Goal: Information Seeking & Learning: Compare options

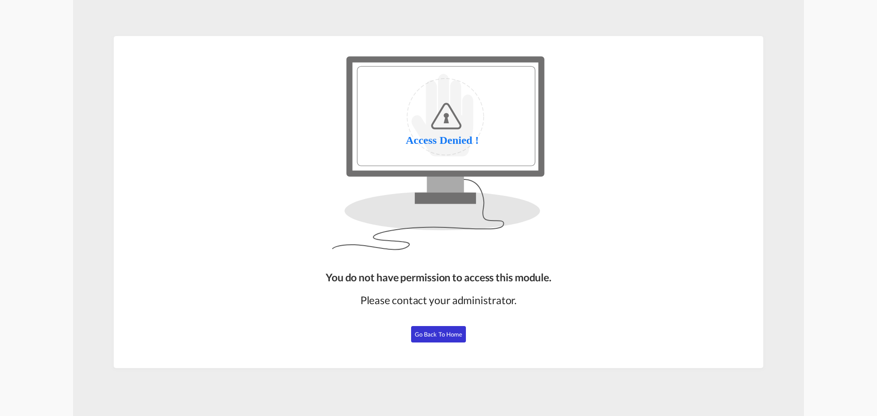
click at [444, 333] on span "Go Back to Home" at bounding box center [439, 334] width 48 height 7
click at [438, 332] on span "Go Back to Home" at bounding box center [439, 334] width 48 height 7
